Goal: Download file/media

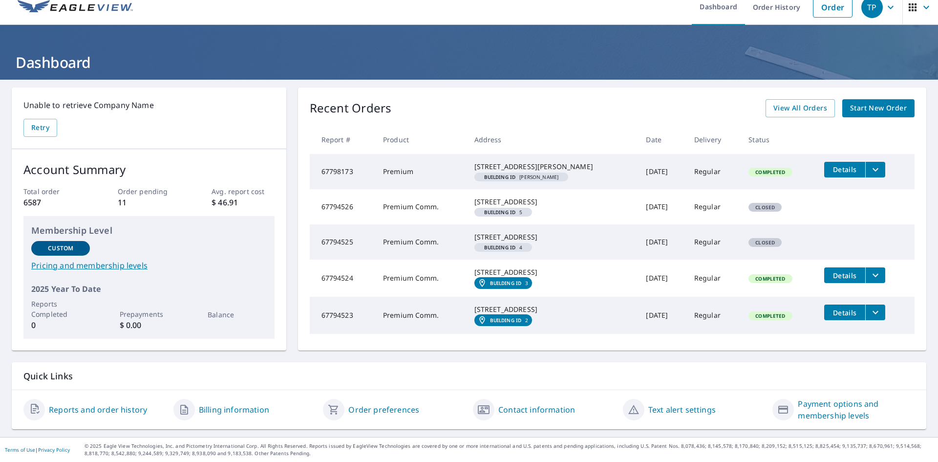
scroll to position [55, 0]
click at [871, 269] on icon "filesDropdownBtn-67794524" at bounding box center [876, 275] width 12 height 12
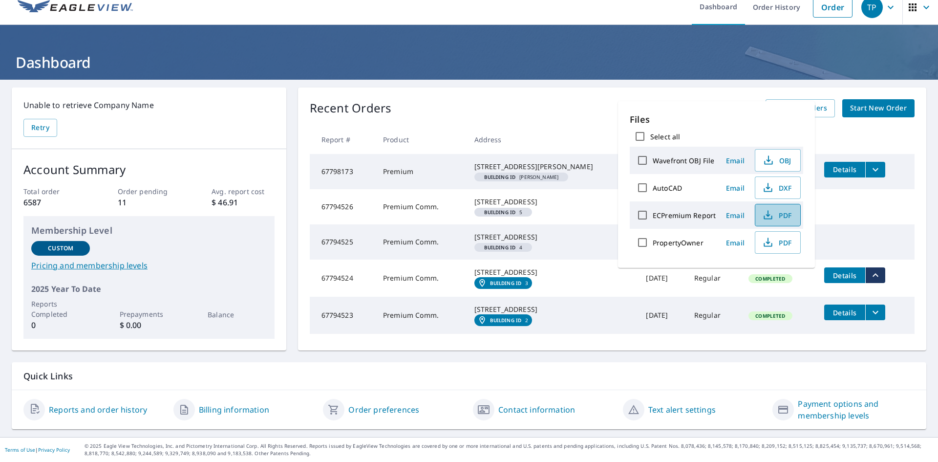
click at [779, 213] on span "PDF" at bounding box center [776, 215] width 31 height 12
click at [905, 236] on tr "67794525 Premium Comm. [STREET_ADDRESS] Building ID 4 [DATE] Regular Closed" at bounding box center [612, 241] width 605 height 35
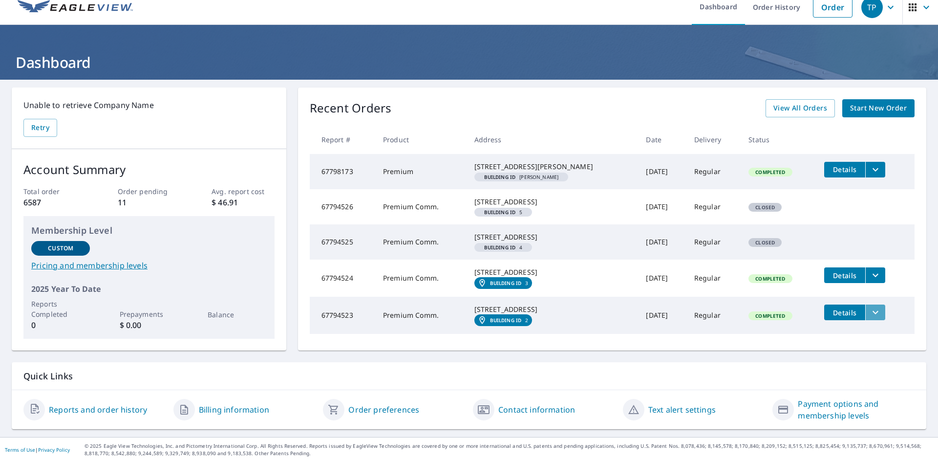
click at [870, 306] on icon "filesDropdownBtn-67794523" at bounding box center [876, 312] width 12 height 12
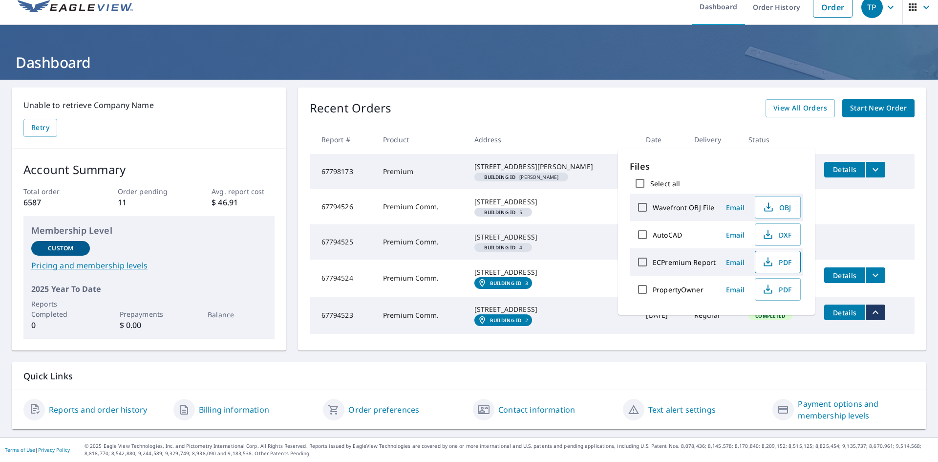
click at [782, 261] on span "PDF" at bounding box center [776, 262] width 31 height 12
click at [904, 189] on tr "67794526 Premium Comm. [STREET_ADDRESS] Building ID 5 [DATE] Regular Closed" at bounding box center [612, 206] width 605 height 35
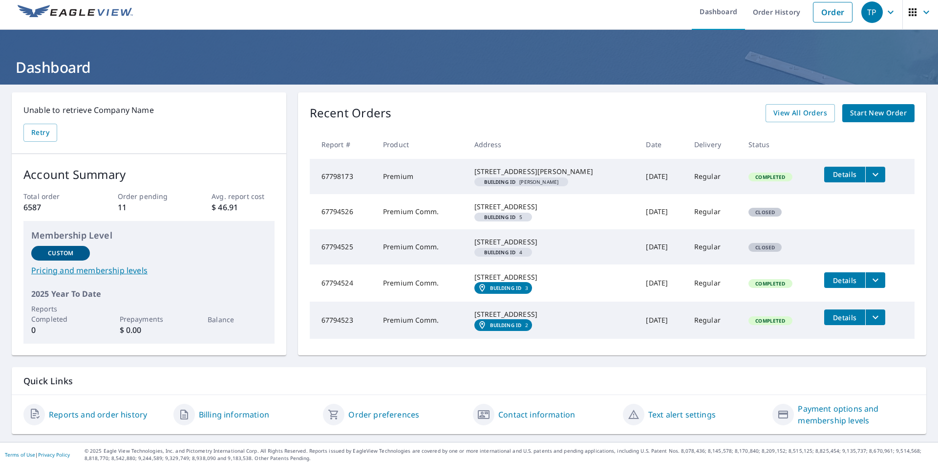
scroll to position [0, 0]
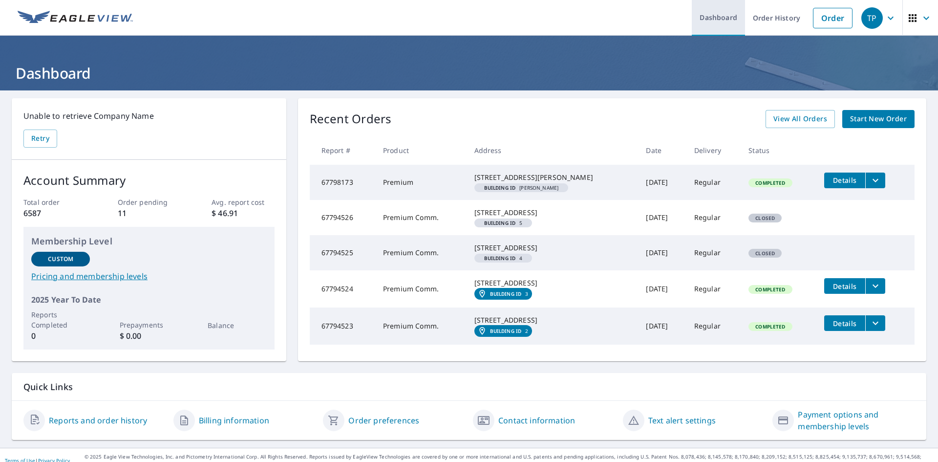
click at [719, 14] on link "Dashboard" at bounding box center [718, 18] width 53 height 36
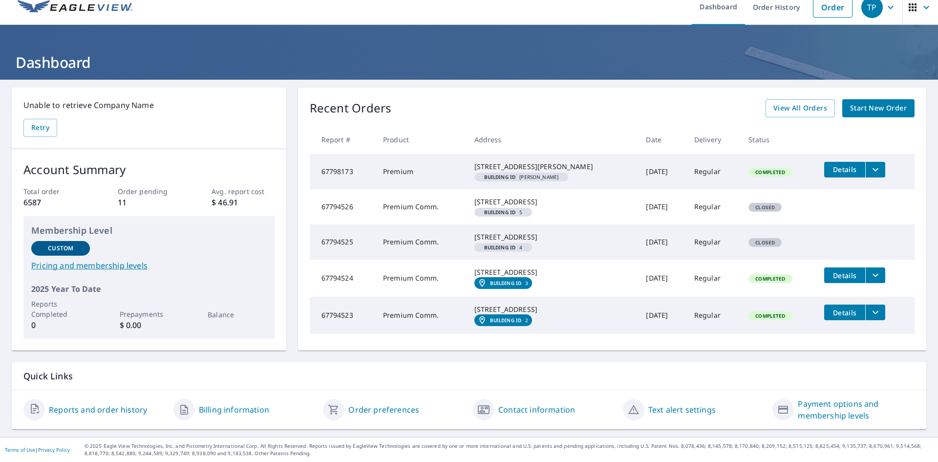
scroll to position [55, 0]
